Goal: Task Accomplishment & Management: Use online tool/utility

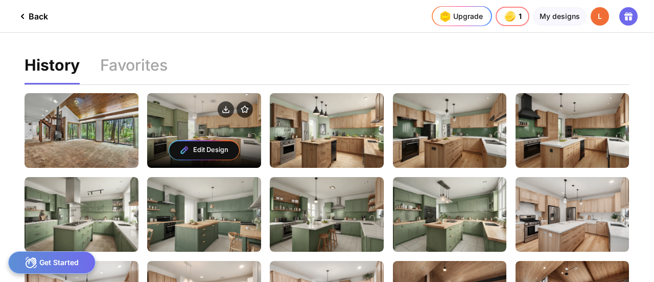
click at [198, 121] on div at bounding box center [204, 110] width 114 height 35
click at [180, 113] on div at bounding box center [204, 110] width 114 height 35
click at [201, 101] on div at bounding box center [204, 110] width 114 height 35
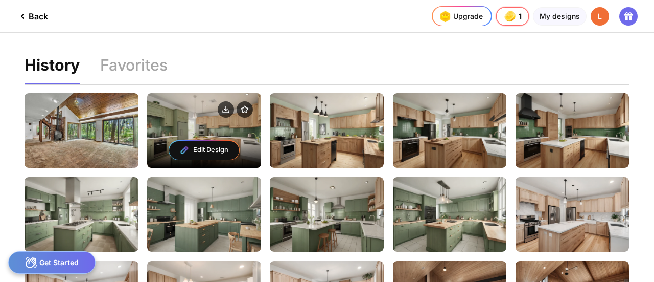
click at [201, 101] on div at bounding box center [204, 110] width 114 height 35
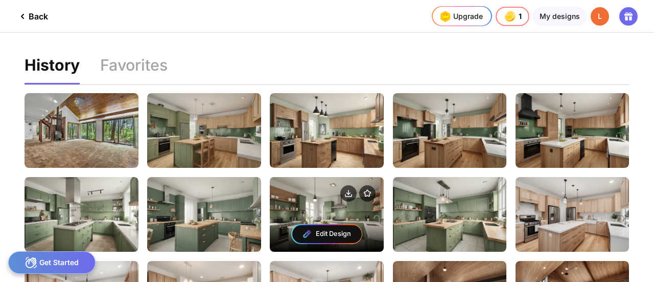
scroll to position [223, 0]
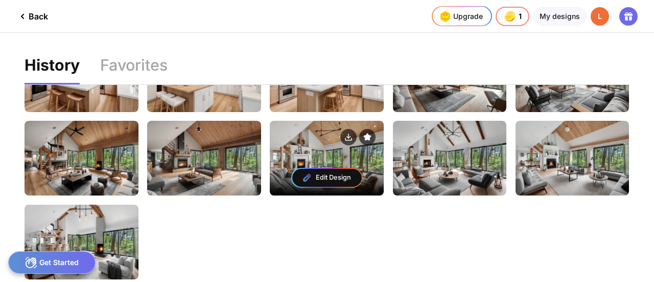
click at [340, 149] on div at bounding box center [327, 138] width 114 height 35
click at [298, 146] on div at bounding box center [327, 138] width 114 height 35
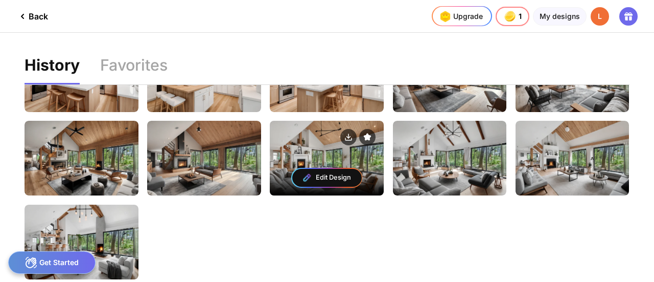
click at [298, 146] on div at bounding box center [327, 138] width 114 height 35
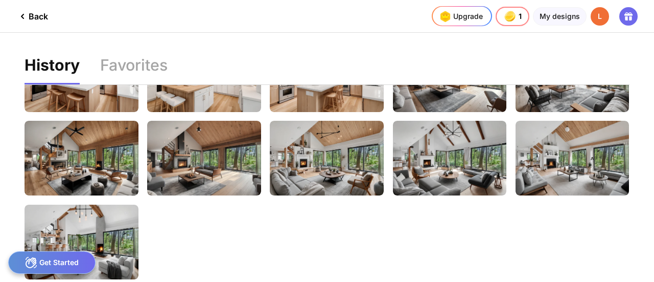
click at [39, 8] on div "Back" at bounding box center [24, 16] width 48 height 32
click at [35, 18] on div "Back" at bounding box center [32, 16] width 32 height 12
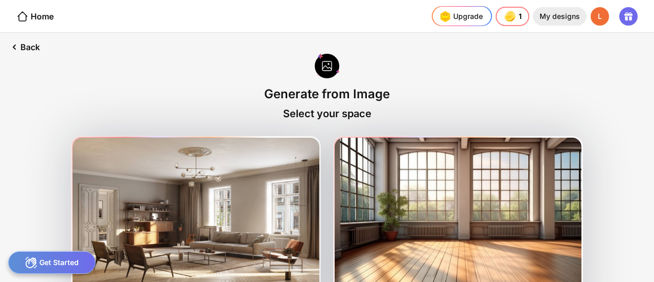
click at [562, 18] on div "My designs" at bounding box center [560, 16] width 54 height 18
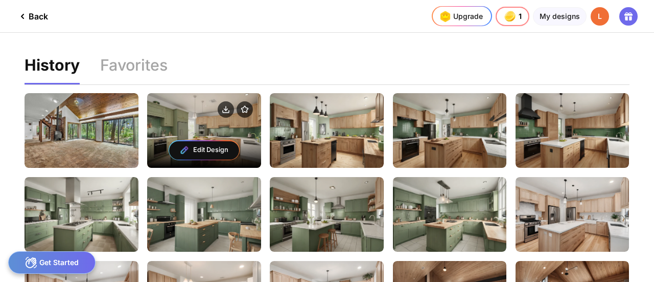
click at [187, 129] on div "Edit Design" at bounding box center [204, 150] width 114 height 44
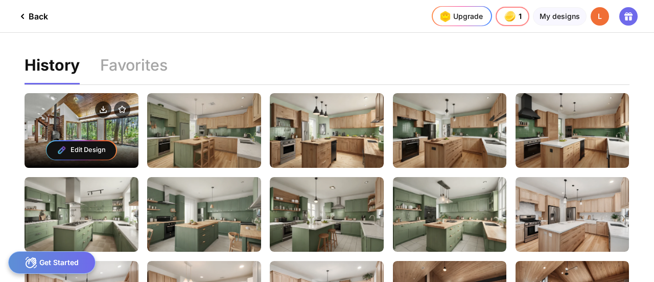
drag, startPoint x: 187, startPoint y: 129, endPoint x: 64, endPoint y: 123, distance: 122.3
click at [64, 123] on div "Edit Design" at bounding box center [82, 130] width 114 height 75
click at [64, 123] on div at bounding box center [82, 110] width 114 height 35
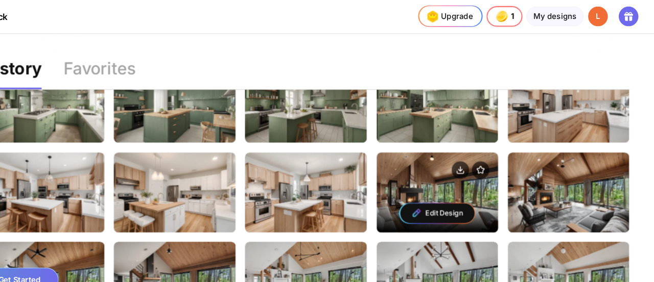
scroll to position [143, 0]
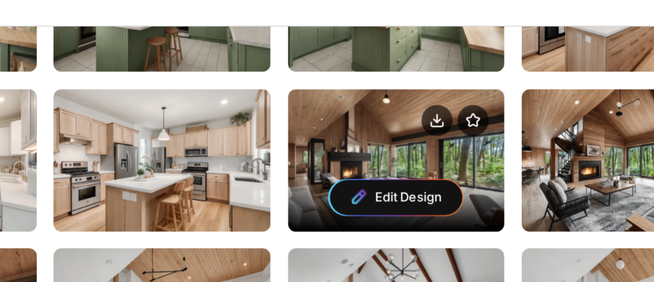
click at [499, 160] on div "Edit Design" at bounding box center [450, 174] width 114 height 44
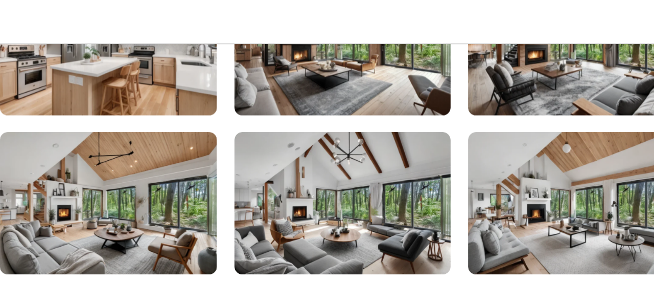
scroll to position [119, 0]
